Goal: Communication & Community: Answer question/provide support

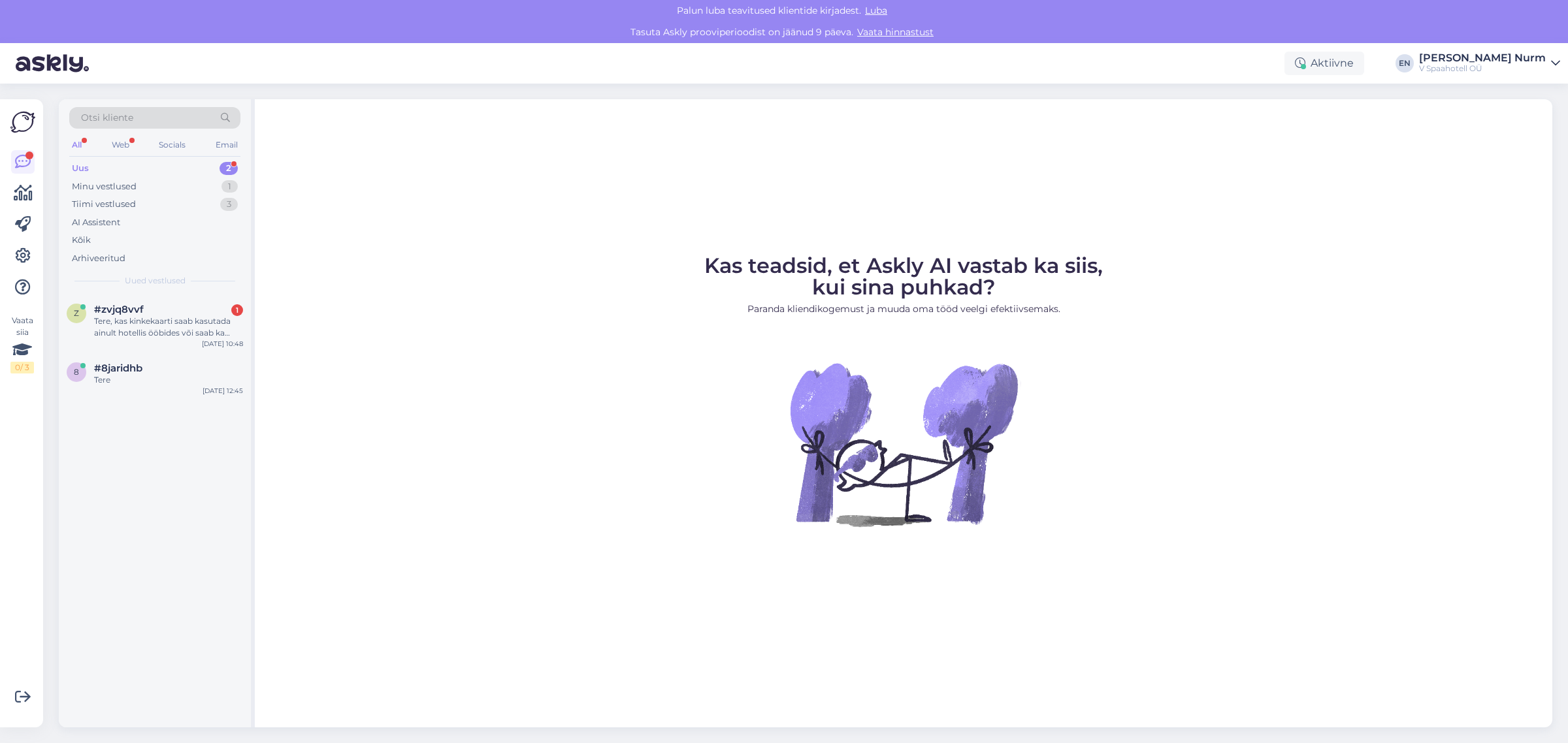
click at [184, 28] on div "Tasuta Askly prooviperioodist on jäänud 9 päeva. Vaata hinnastust" at bounding box center [784, 32] width 1568 height 22
click at [86, 242] on div "Kõik" at bounding box center [81, 241] width 19 height 13
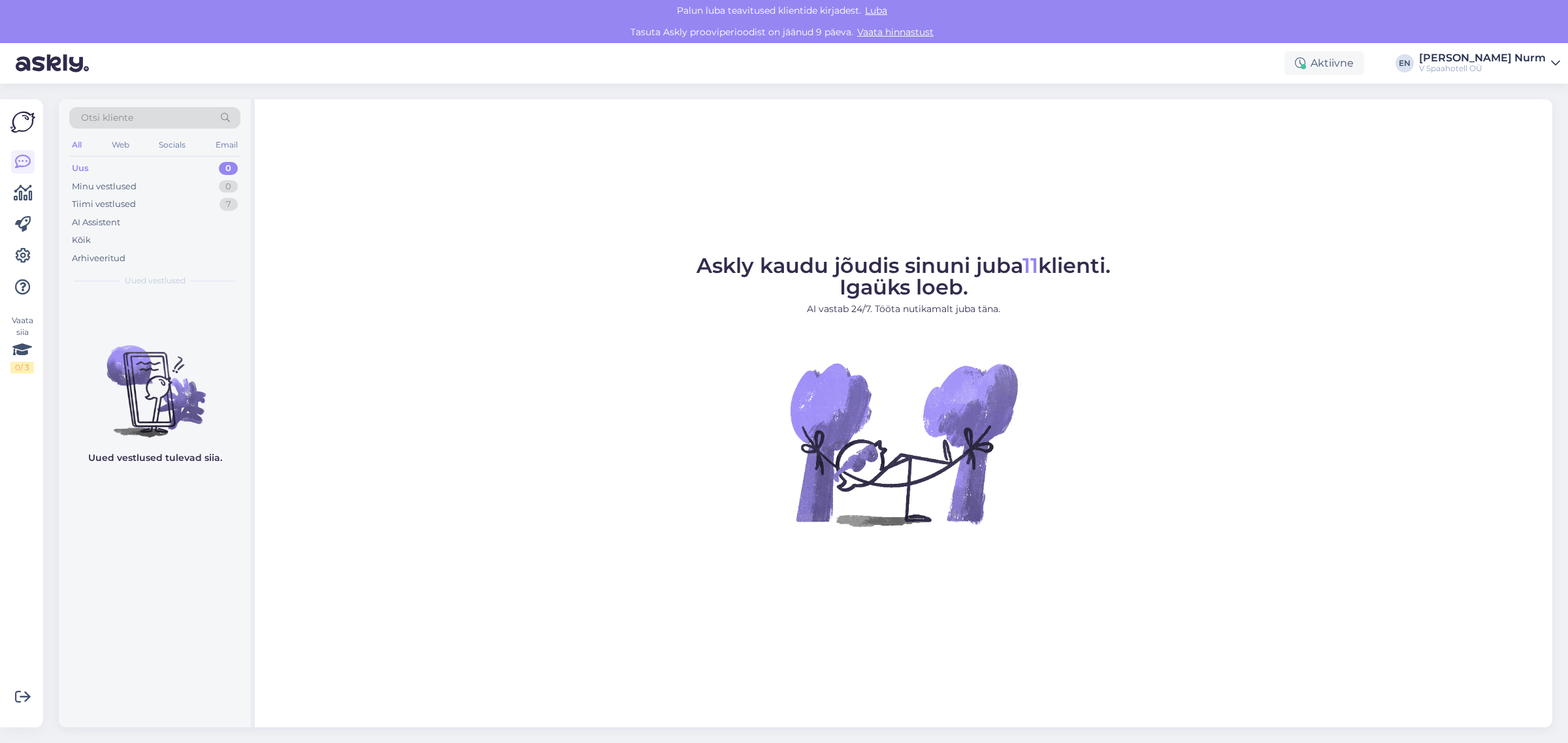
click at [83, 171] on div "Uus" at bounding box center [80, 169] width 17 height 13
click at [880, 7] on span "Luba" at bounding box center [877, 10] width 30 height 11
click at [873, 8] on span "Luba" at bounding box center [877, 10] width 30 height 11
click at [884, 10] on span "Luba" at bounding box center [877, 10] width 30 height 11
click at [90, 241] on div "Kõik" at bounding box center [154, 240] width 171 height 18
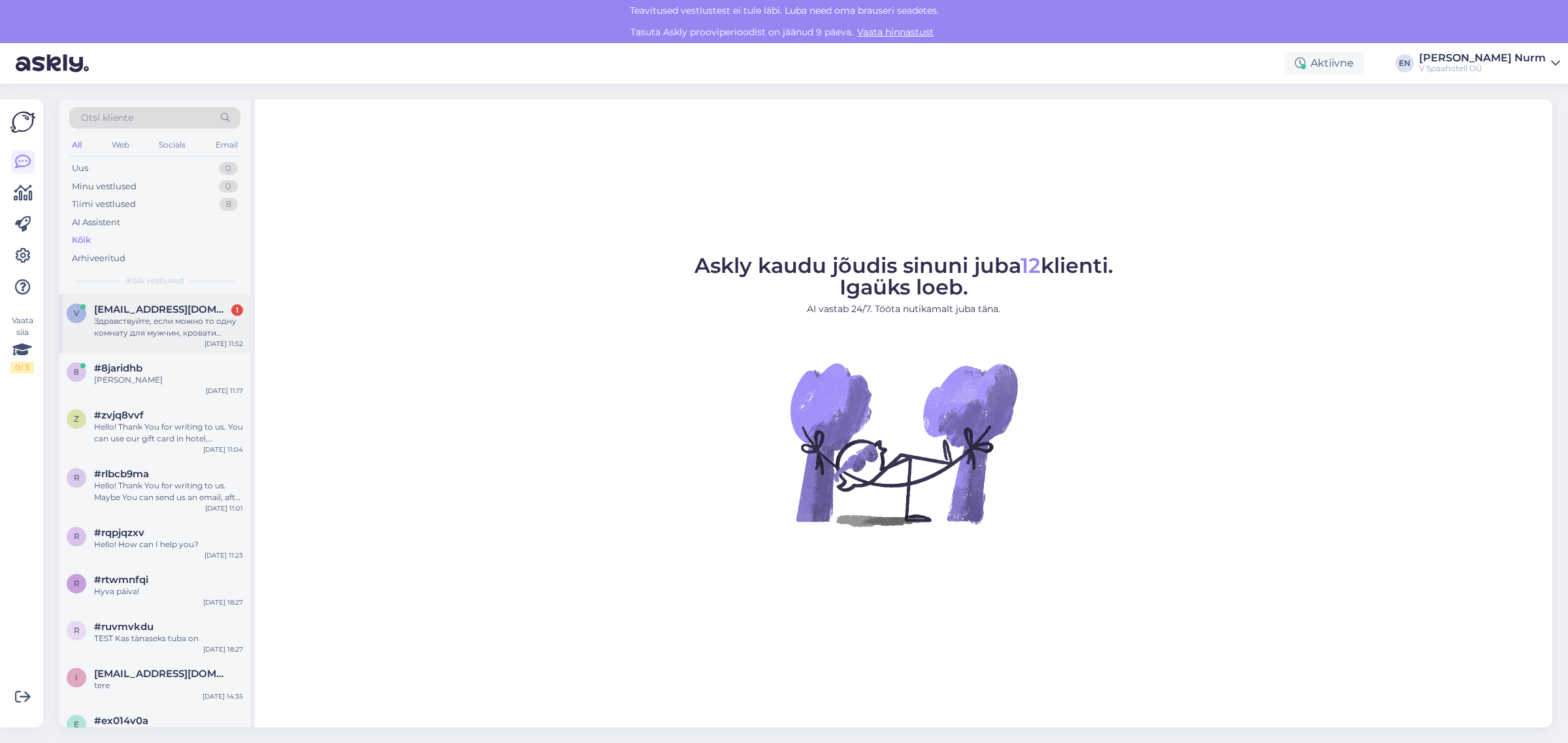
click at [126, 311] on span "viorikakugal@mail.ru" at bounding box center [162, 310] width 136 height 11
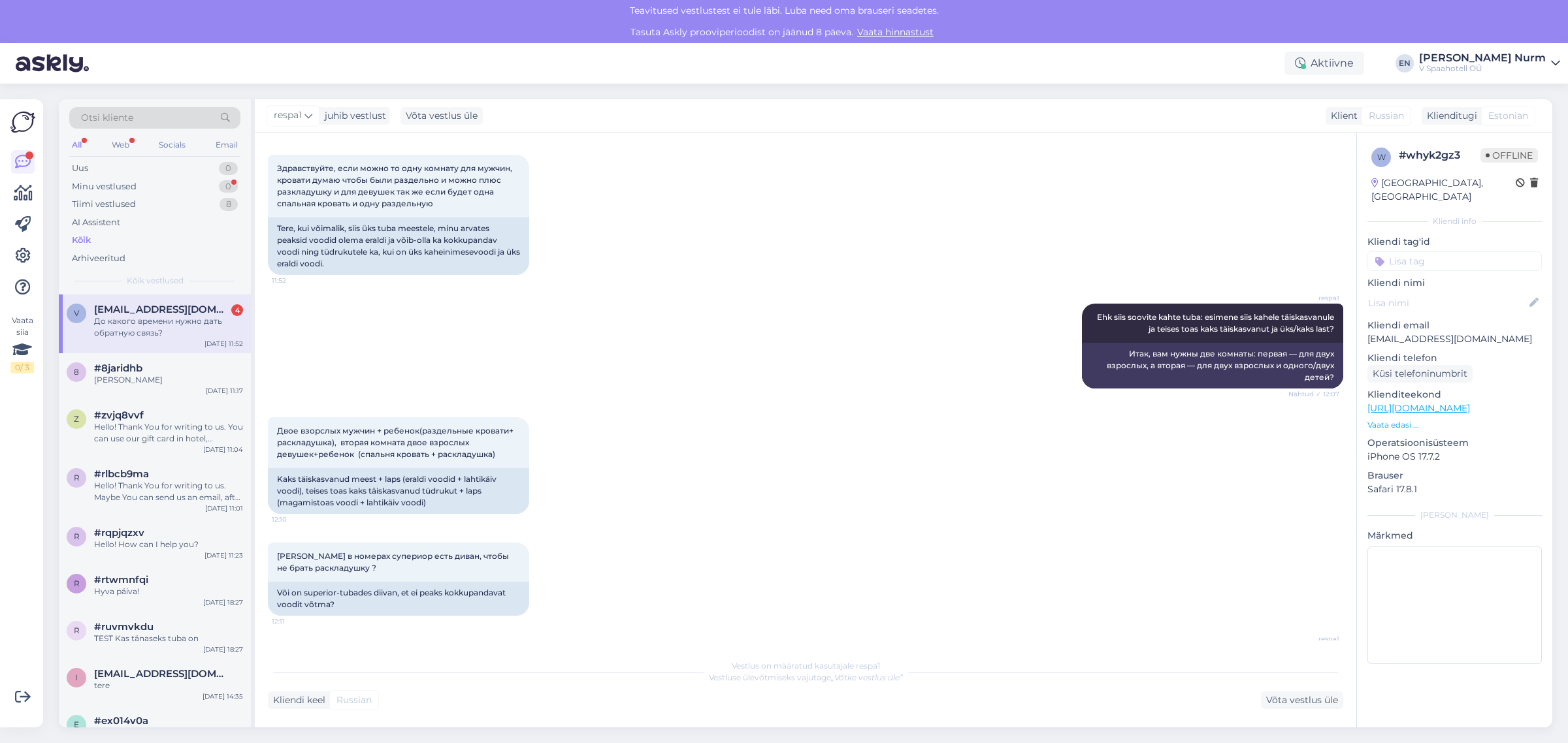
scroll to position [958, 0]
